Goal: Task Accomplishment & Management: Use online tool/utility

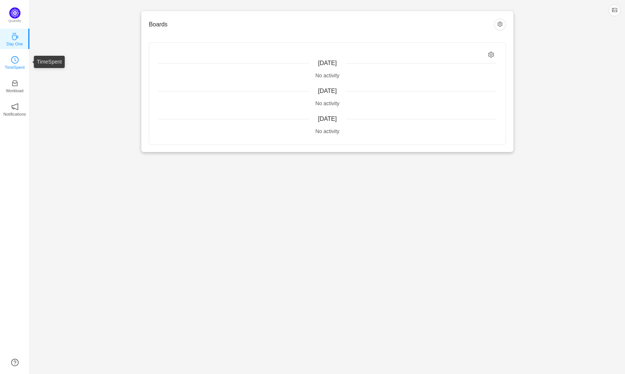
click at [7, 67] on p "TimeSpent" at bounding box center [15, 67] width 20 height 7
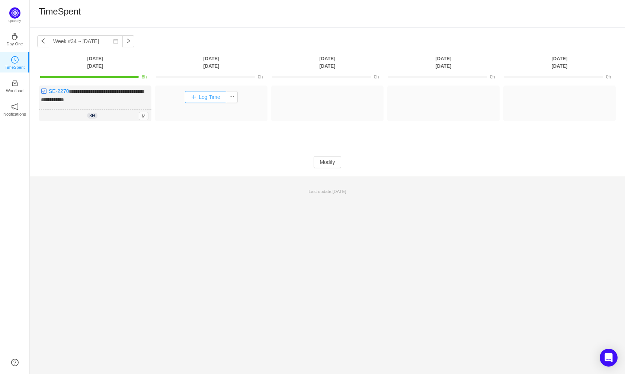
click at [213, 98] on button "Log Time" at bounding box center [205, 97] width 41 height 12
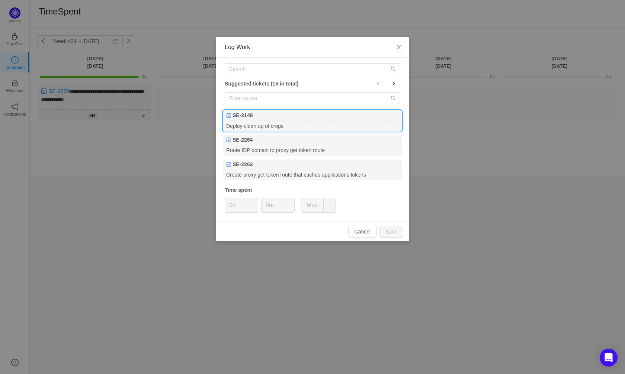
click at [266, 124] on div "Deploy clean up of crops" at bounding box center [312, 126] width 178 height 10
click at [234, 201] on input "0h" at bounding box center [241, 205] width 33 height 14
click at [383, 233] on button "Save" at bounding box center [391, 232] width 24 height 12
type input "0h"
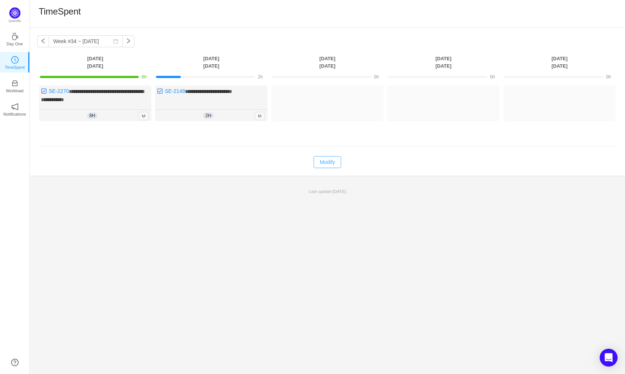
click at [329, 162] on button "Modify" at bounding box center [326, 162] width 27 height 12
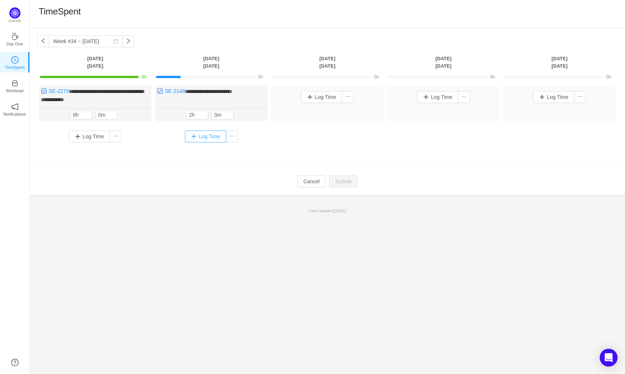
click at [194, 135] on button "Log Time" at bounding box center [205, 136] width 41 height 12
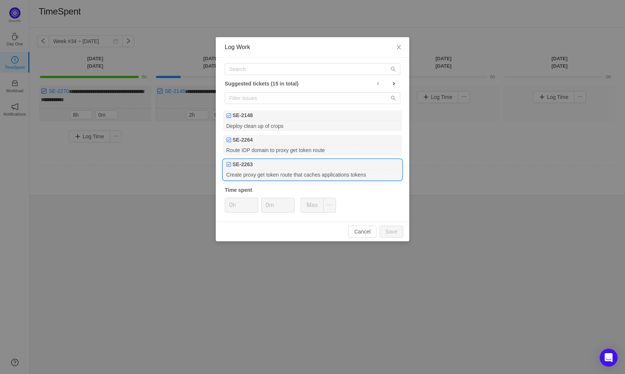
click at [245, 176] on div "Create proxy get token route that caches applications tokens" at bounding box center [312, 175] width 178 height 10
click at [232, 206] on input "0h" at bounding box center [241, 205] width 33 height 14
click at [249, 71] on input "text" at bounding box center [312, 69] width 175 height 12
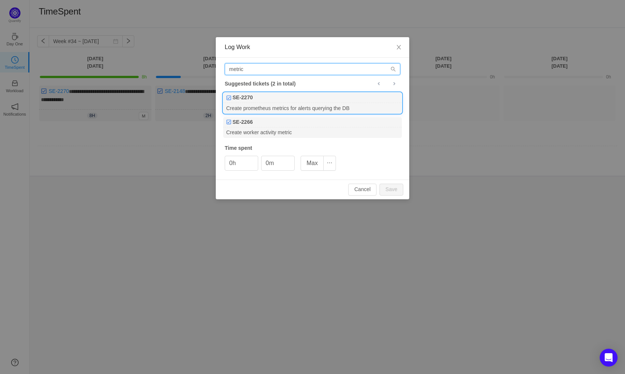
type input "metric"
click at [260, 100] on div "SE-2270" at bounding box center [312, 98] width 178 height 10
click at [234, 167] on input "0h" at bounding box center [241, 163] width 33 height 14
click at [398, 192] on button "Save" at bounding box center [391, 190] width 24 height 12
type input "0h"
